Goal: Task Accomplishment & Management: Complete application form

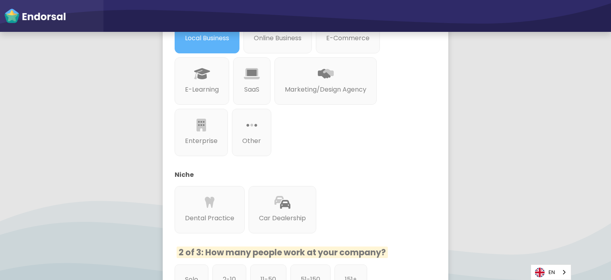
scroll to position [239, 0]
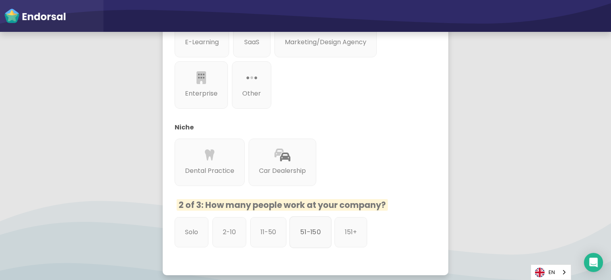
click at [303, 234] on p "51-150" at bounding box center [311, 232] width 20 height 10
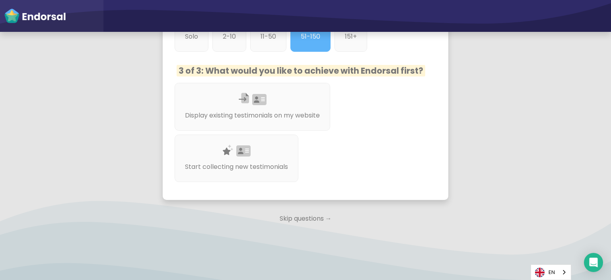
scroll to position [438, 0]
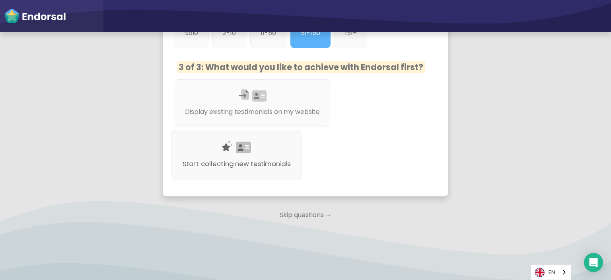
click at [250, 159] on p "Start collecting new testimonials" at bounding box center [237, 164] width 108 height 10
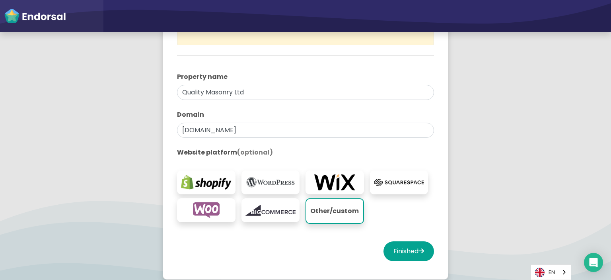
scroll to position [192, 0]
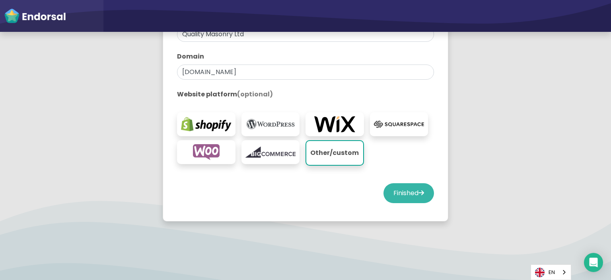
click at [399, 192] on button "Finished" at bounding box center [409, 193] width 51 height 20
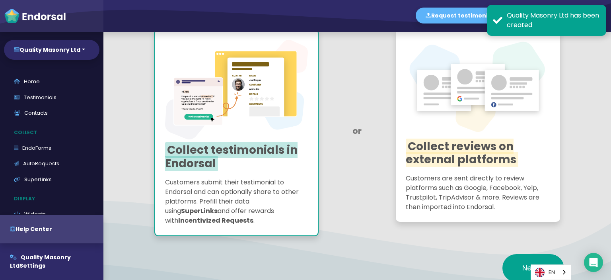
scroll to position [119, 0]
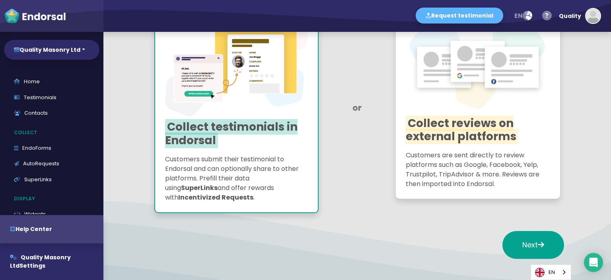
click at [273, 173] on p "Customers submit their testimonial to Endorsal and can optionally share to othe…" at bounding box center [236, 178] width 143 height 48
click at [540, 244] on icon at bounding box center [541, 244] width 6 height 7
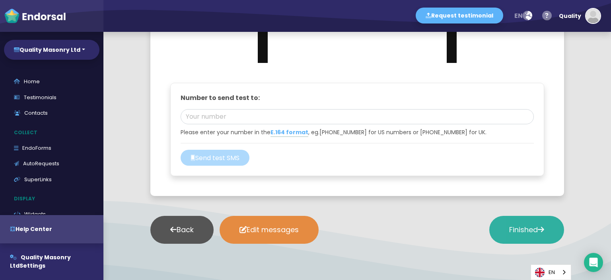
scroll to position [1023, 0]
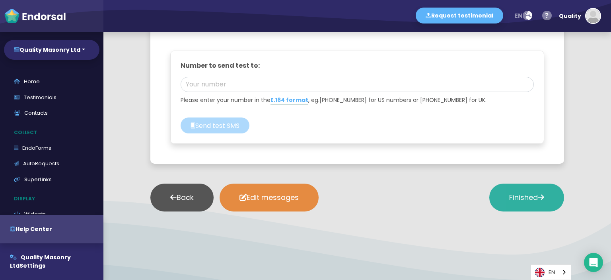
click at [522, 194] on span "Finished" at bounding box center [527, 197] width 35 height 10
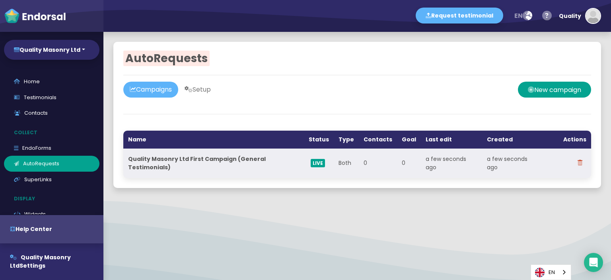
click at [491, 159] on td "a few seconds ago" at bounding box center [512, 162] width 61 height 29
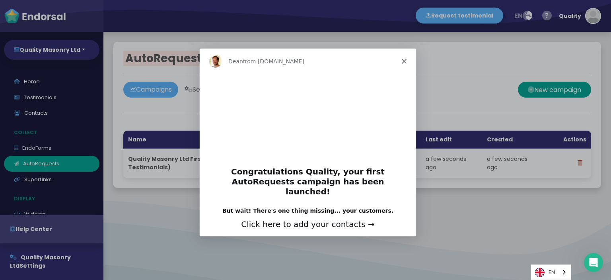
click at [403, 57] on div "Dean from Endorsal.io" at bounding box center [307, 60] width 217 height 25
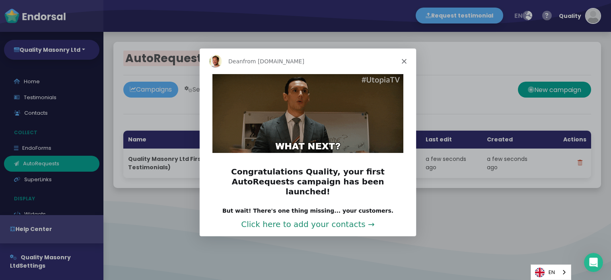
click at [355, 219] on link "Click here to add your contacts →" at bounding box center [308, 224] width 134 height 10
click at [404, 59] on icon "Close" at bounding box center [404, 60] width 5 height 5
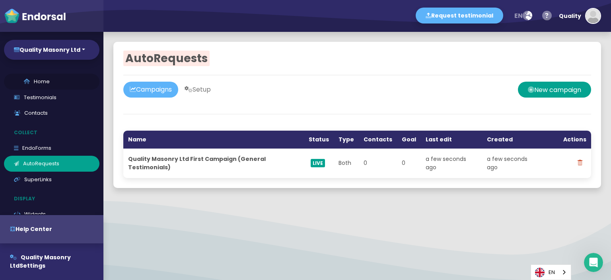
click at [43, 80] on link "Home" at bounding box center [52, 82] width 96 height 16
select select "14"
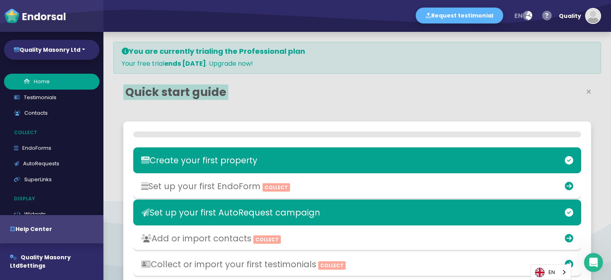
scroll to position [194, 301]
click at [186, 188] on h3 "Set up your first EndoForm Collect" at bounding box center [283, 186] width 289 height 10
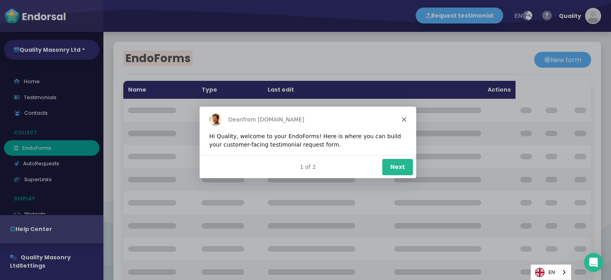
click at [401, 163] on button "Next" at bounding box center [397, 166] width 31 height 16
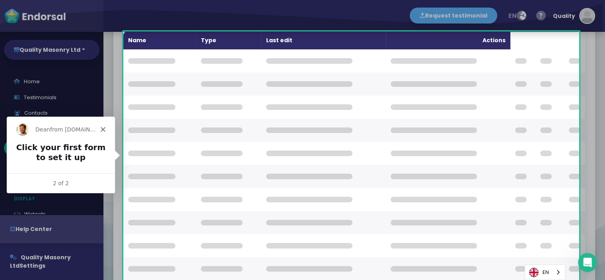
click at [100, 129] on div "Dean from Endorsal.io" at bounding box center [60, 128] width 108 height 25
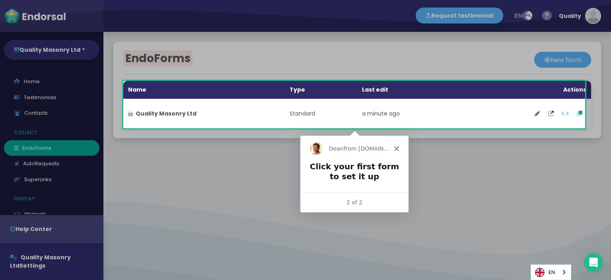
click at [396, 148] on icon "Close" at bounding box center [396, 147] width 5 height 5
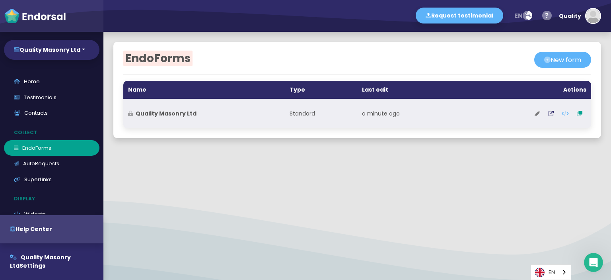
click at [535, 114] on icon at bounding box center [538, 114] width 6 height 6
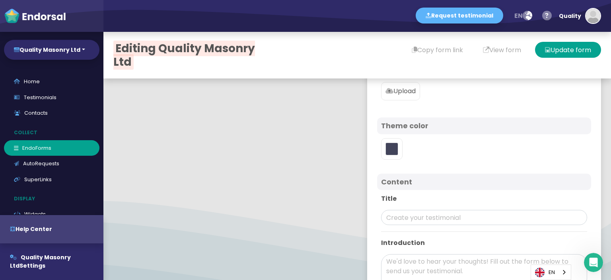
type input "#5DB3F9"
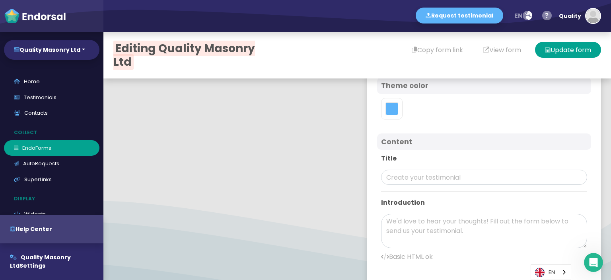
scroll to position [40, 0]
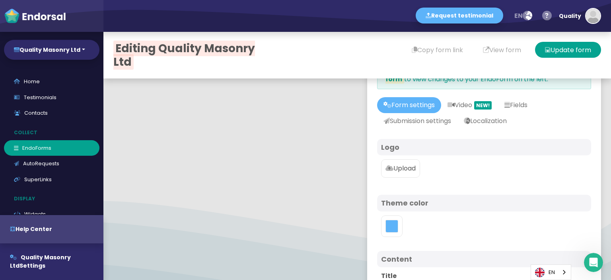
click at [386, 170] on icon at bounding box center [390, 168] width 8 height 6
click at [0, 0] on input "Upload" at bounding box center [0, 0] width 0 height 0
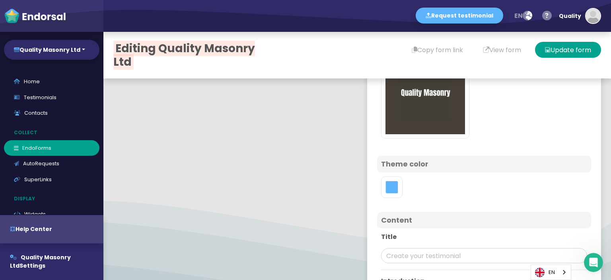
scroll to position [199, 0]
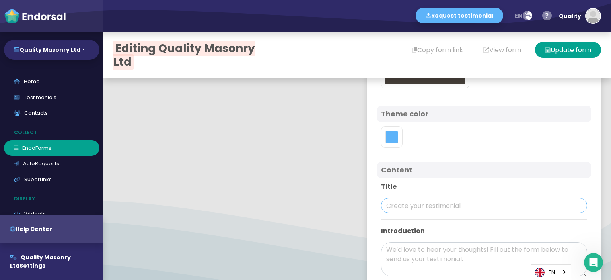
click at [403, 203] on input "text" at bounding box center [484, 205] width 206 height 15
paste input "Quality Masonry Ltd"
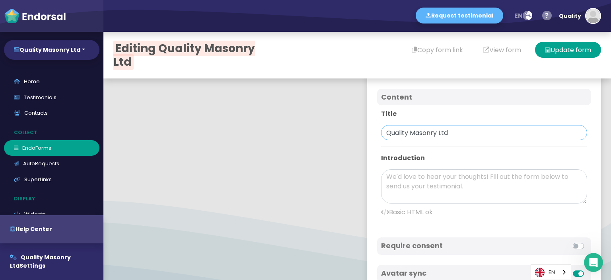
scroll to position [279, 0]
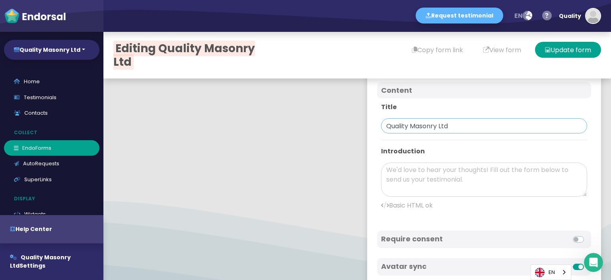
type input "Quality Masonry Ltd"
click at [431, 165] on textarea at bounding box center [484, 179] width 206 height 34
paste textarea "When it comes to exceptional masonry work in Auckland, Quality Masonry Ltd stan…"
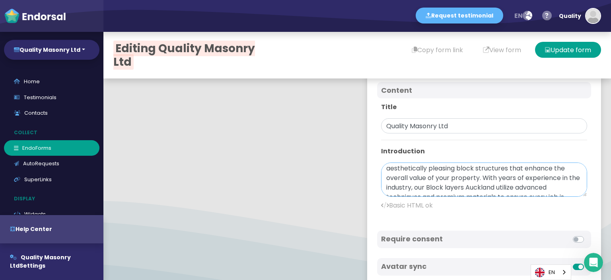
scroll to position [76, 0]
click at [392, 167] on textarea "When it comes to exceptional masonry work in Auckland, Quality Masonry Ltd stan…" at bounding box center [484, 179] width 206 height 34
click at [508, 169] on textarea "When it comes to exceptional masonry work in Auckland, Quality Masonry Ltd stan…" at bounding box center [484, 179] width 206 height 34
click at [506, 166] on textarea "When it comes to exceptional masonry work in Auckland, Quality Masonry Ltd stan…" at bounding box center [484, 179] width 206 height 34
click at [430, 167] on textarea "When it comes to exceptional masonry work in Auckland, Quality Masonry Ltd stan…" at bounding box center [484, 179] width 206 height 34
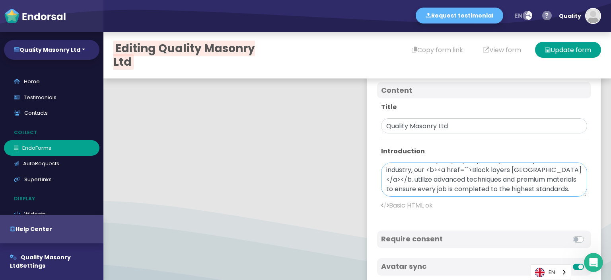
click at [431, 167] on textarea "When it comes to exceptional masonry work in Auckland, Quality Masonry Ltd stan…" at bounding box center [484, 179] width 206 height 34
click at [432, 169] on textarea "When it comes to exceptional masonry work in Auckland, Quality Masonry Ltd stan…" at bounding box center [484, 179] width 206 height 34
paste textarea "https://maps.app.goo.gl/eFJa5qbHx4bBr5L4A"
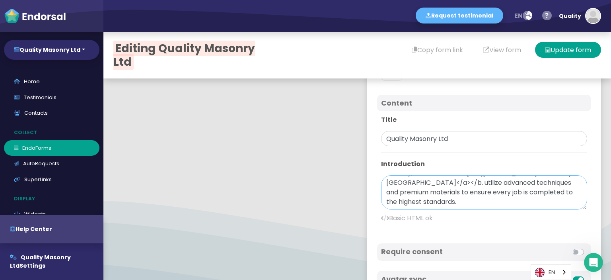
scroll to position [138, 0]
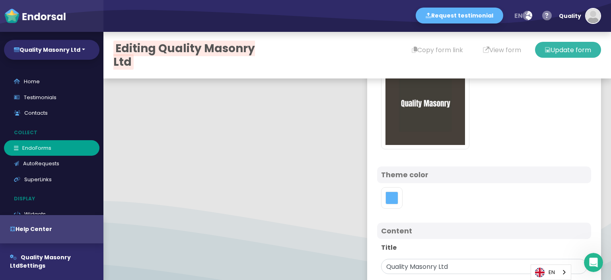
click at [554, 50] on button "Update form" at bounding box center [568, 50] width 66 height 16
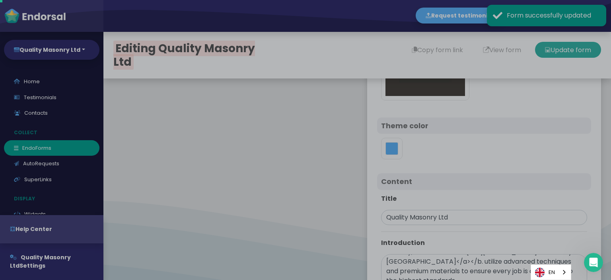
scroll to position [0, 0]
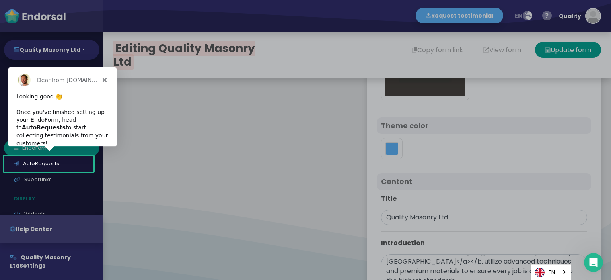
click at [524, 90] on div "Product tour overlay" at bounding box center [305, 140] width 611 height 280
click at [101, 80] on div "Dean from Endorsal.io" at bounding box center [62, 79] width 108 height 25
click at [102, 78] on icon "Close" at bounding box center [104, 79] width 5 height 5
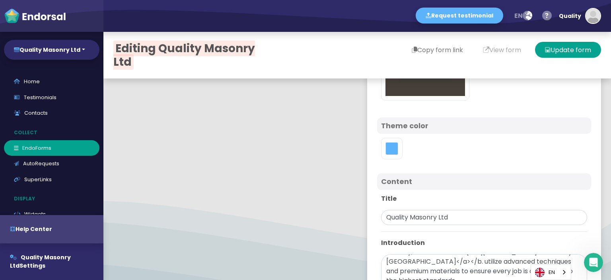
click at [431, 48] on button "Copy form link" at bounding box center [437, 50] width 71 height 16
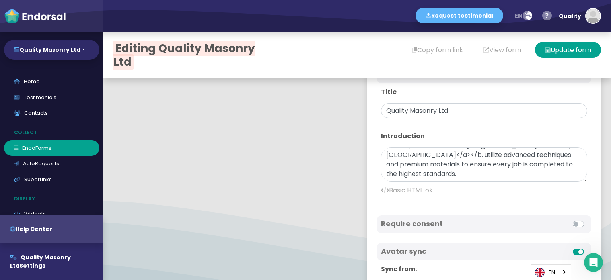
scroll to position [258, 0]
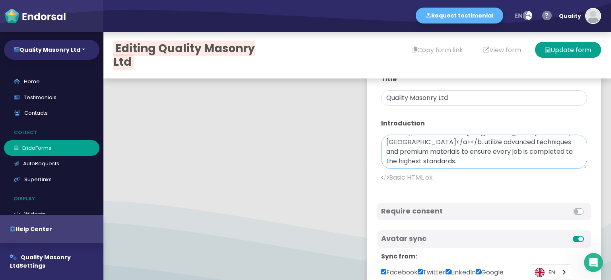
click at [507, 160] on textarea "When it comes to exceptional masonry work in Auckland, Quality Masonry Ltd stan…" at bounding box center [484, 152] width 206 height 34
paste textarea "Quality Masonry is a premier masonry contracting company based in East Auckland…"
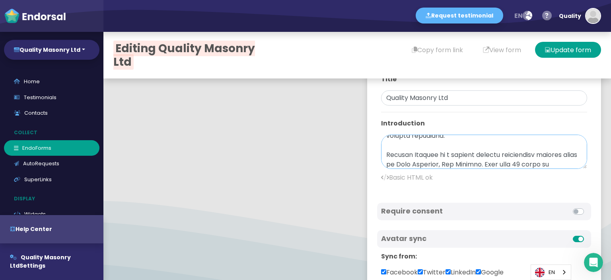
scroll to position [98, 0]
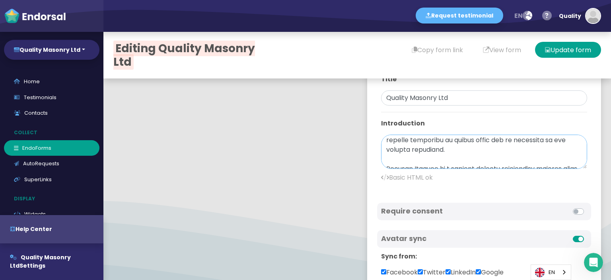
type textarea "When it comes to exceptional masonry work in Auckland, Quality Masonry Ltd stan…"
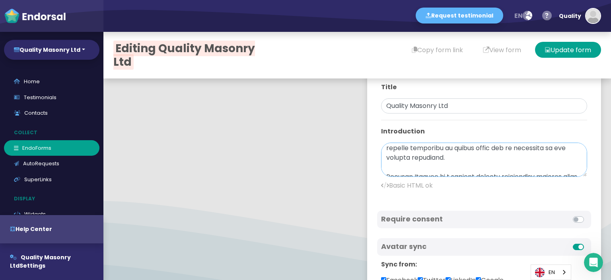
scroll to position [248, 0]
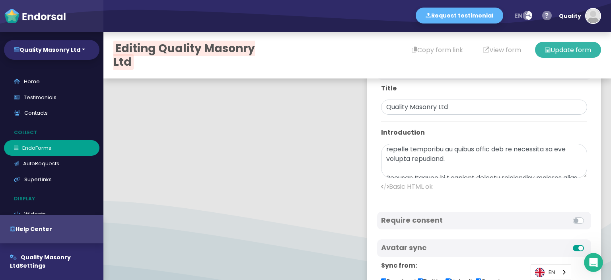
click at [559, 47] on button "Update form" at bounding box center [568, 50] width 66 height 16
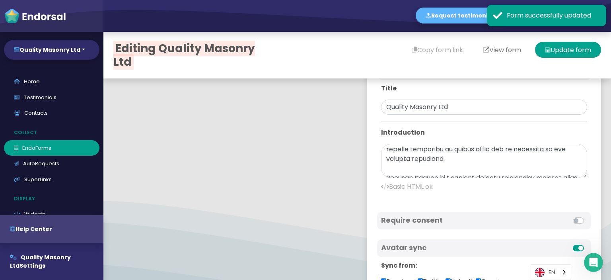
click at [490, 47] on button "View form" at bounding box center [502, 50] width 58 height 16
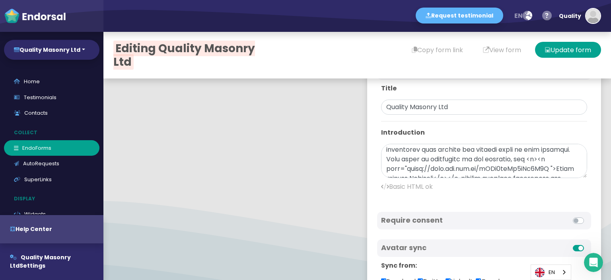
scroll to position [58, 0]
click at [412, 162] on textarea at bounding box center [484, 161] width 206 height 34
paste textarea "Block layers Auckland utilize advanced techniques and premium materials to ensu…"
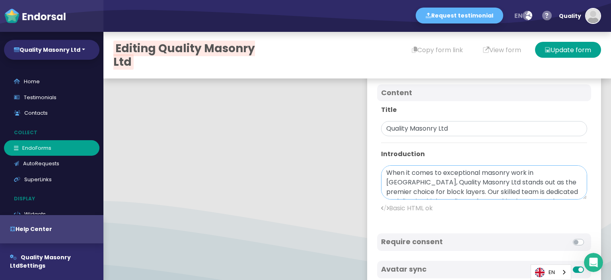
scroll to position [209, 0]
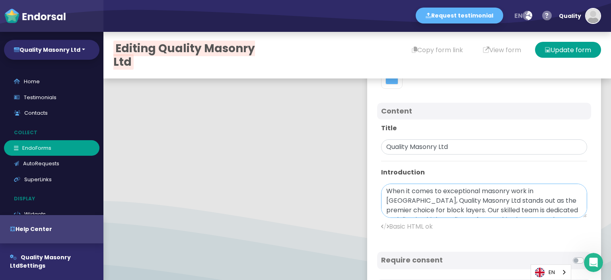
drag, startPoint x: 417, startPoint y: 209, endPoint x: 357, endPoint y: 207, distance: 60.5
click at [357, 207] on div "Form settings Video NEW! Fields Submission settings Localization Avatar Field l…" at bounding box center [484, 169] width 254 height 620
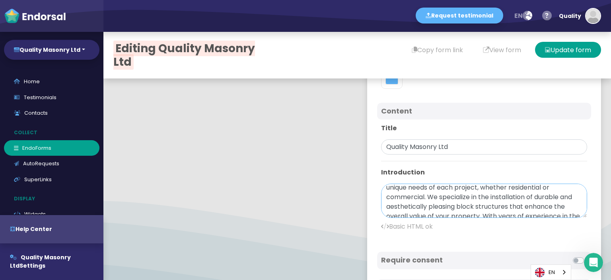
scroll to position [0, 0]
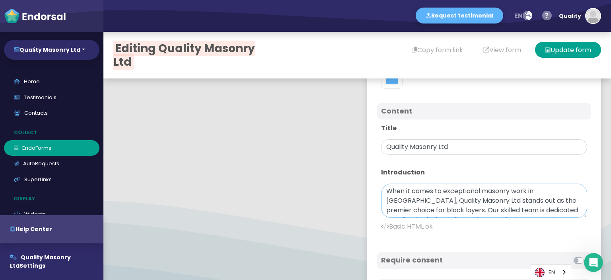
click at [420, 207] on textarea "When it comes to exceptional masonry work in Auckland, Quality Masonry Ltd stan…" at bounding box center [484, 201] width 206 height 34
click at [419, 207] on textarea "When it comes to exceptional masonry work in Auckland, Quality Masonry Ltd stan…" at bounding box center [484, 201] width 206 height 34
paste textarea "Block layers Auckland"
paste textarea
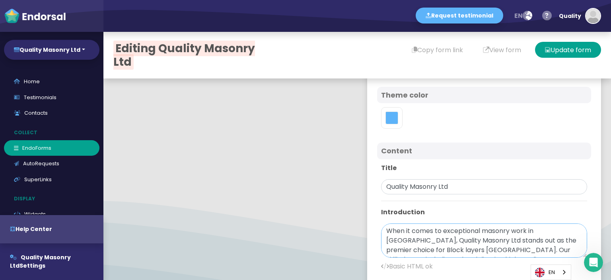
scroll to position [209, 0]
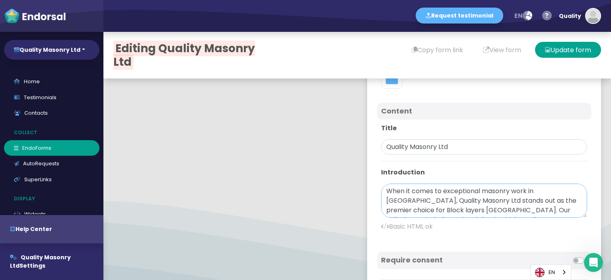
click at [382, 207] on textarea "When it comes to exceptional masonry work in Auckland, Quality Masonry Ltd stan…" at bounding box center [484, 201] width 206 height 34
click at [381, 208] on textarea "When it comes to exceptional masonry work in Auckland, Quality Masonry Ltd stan…" at bounding box center [484, 201] width 206 height 34
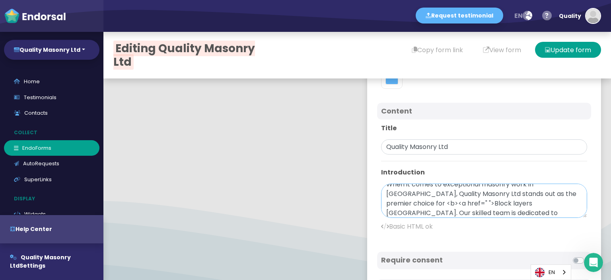
click at [495, 202] on textarea "When it comes to exceptional masonry work in Auckland, Quality Masonry Ltd stan…" at bounding box center [484, 201] width 206 height 34
click at [420, 200] on textarea "When it comes to exceptional masonry work in Auckland, Quality Masonry Ltd stan…" at bounding box center [484, 201] width 206 height 34
paste textarea "https://maps.app.goo.gl/eFJa5qbHx4bBr5L4A"
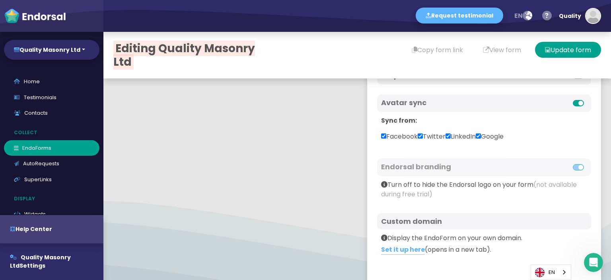
scroll to position [408, 0]
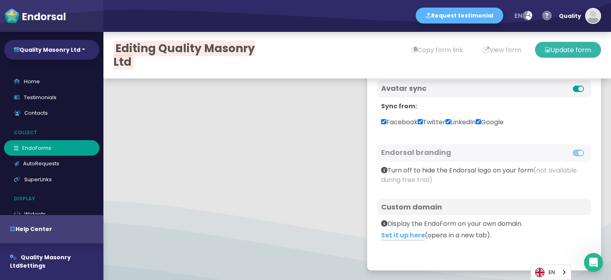
type textarea "When it comes to exceptional masonry work in Auckland, Quality Masonry Ltd stan…"
click at [551, 48] on button "Update form" at bounding box center [568, 50] width 66 height 16
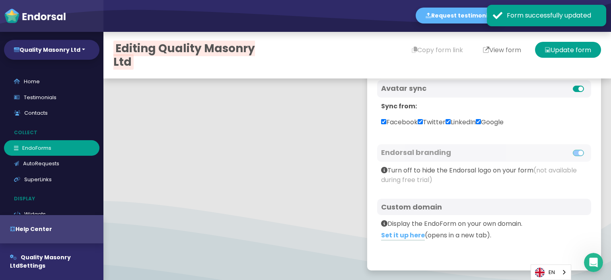
click at [478, 46] on button "View form" at bounding box center [502, 50] width 58 height 16
